Goal: Task Accomplishment & Management: Manage account settings

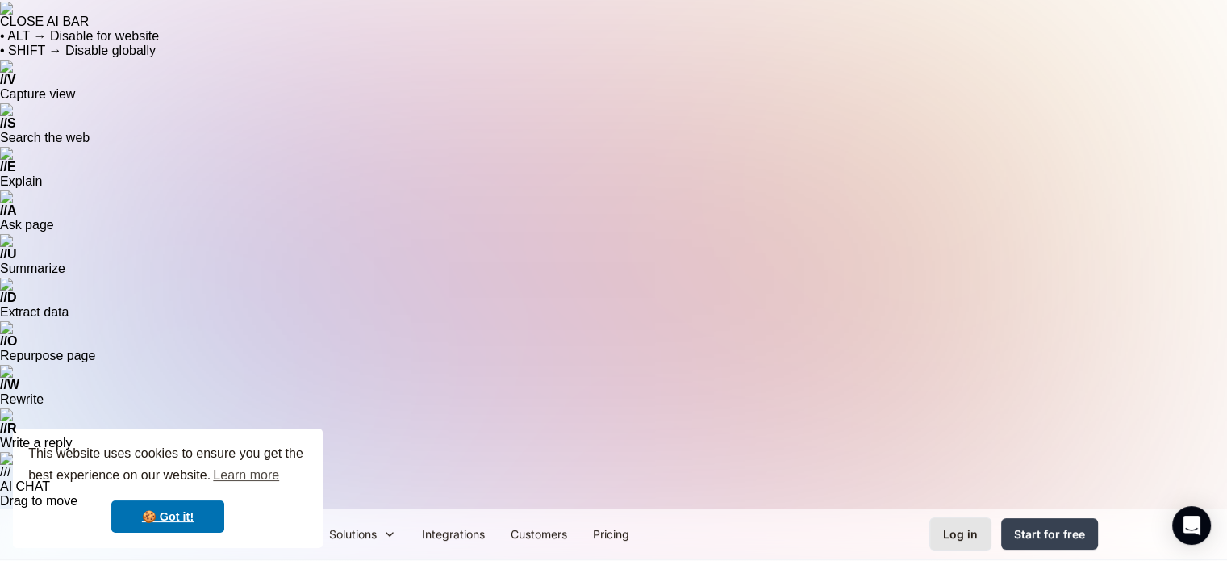
click at [965, 517] on link "Log in" at bounding box center [960, 533] width 62 height 33
